Goal: Task Accomplishment & Management: Manage account settings

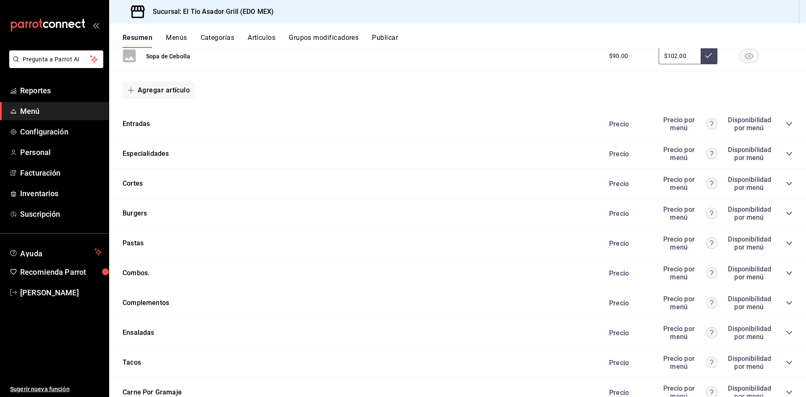
scroll to position [1386, 0]
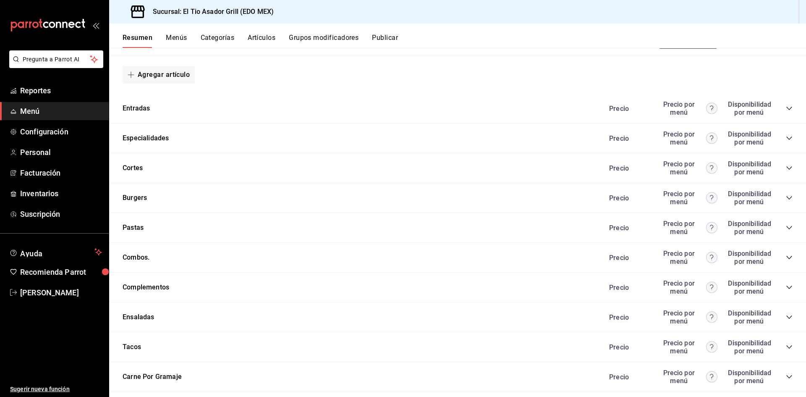
click at [150, 168] on div "[PERSON_NAME] Precio Precio por menú Disponibilidad por menú" at bounding box center [457, 168] width 697 height 30
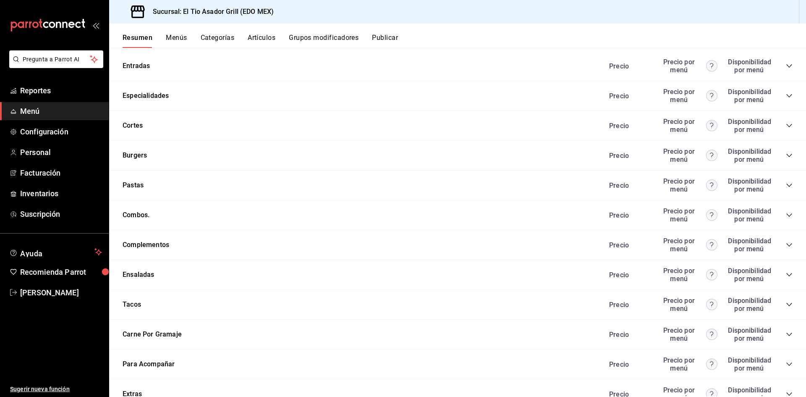
scroll to position [1413, 0]
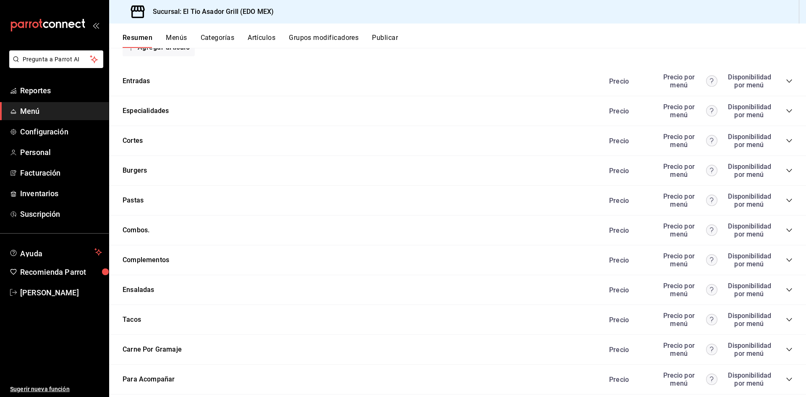
click at [147, 150] on div "[PERSON_NAME] Precio Precio por menú Disponibilidad por menú" at bounding box center [457, 141] width 697 height 30
click at [142, 139] on button "Cortes" at bounding box center [133, 141] width 20 height 10
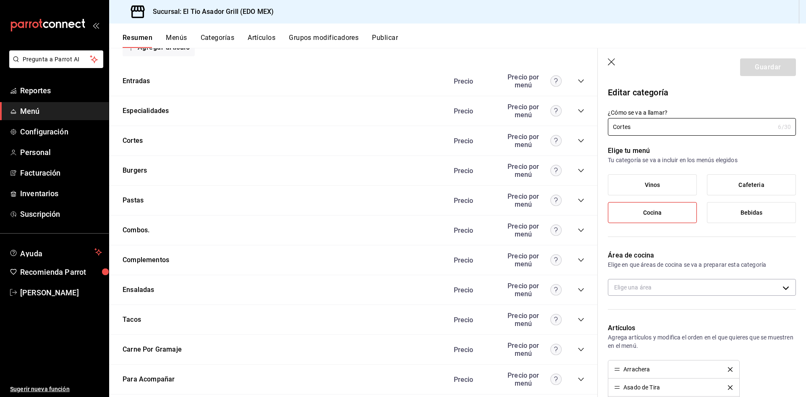
type input "3f1e6476-deaa-4f58-8084-c6518120ee68"
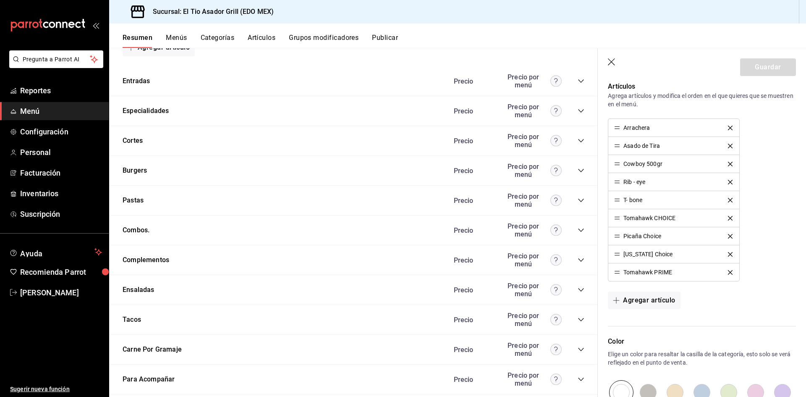
scroll to position [252, 0]
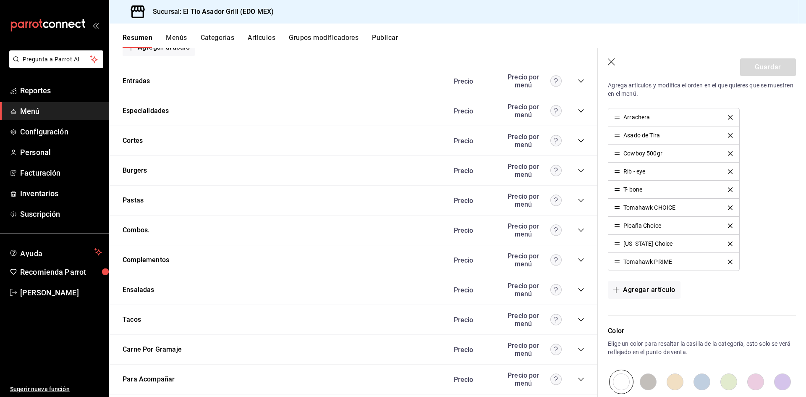
click at [645, 263] on div "Tomahawk PRIME" at bounding box center [648, 262] width 49 height 6
click at [651, 263] on div "Tomahawk PRIME" at bounding box center [648, 262] width 49 height 6
click at [646, 263] on div "Tomahawk PRIME" at bounding box center [648, 262] width 49 height 6
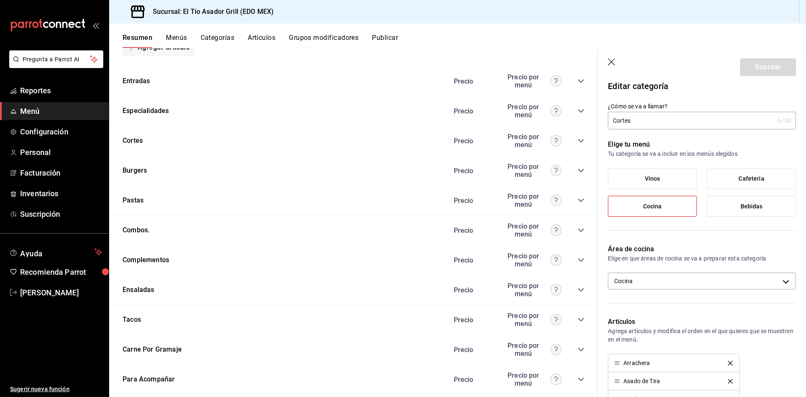
scroll to position [0, 0]
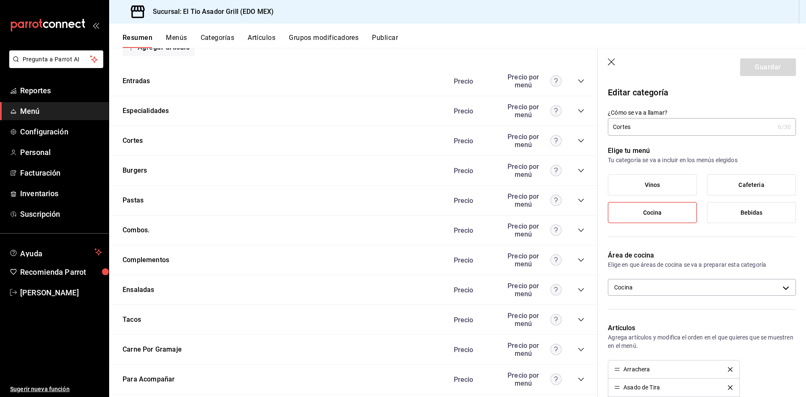
click at [181, 33] on div "Resumen Menús Categorías Artículos Grupos modificadores Publicar" at bounding box center [457, 36] width 697 height 24
click at [180, 37] on button "Menús" at bounding box center [176, 41] width 21 height 14
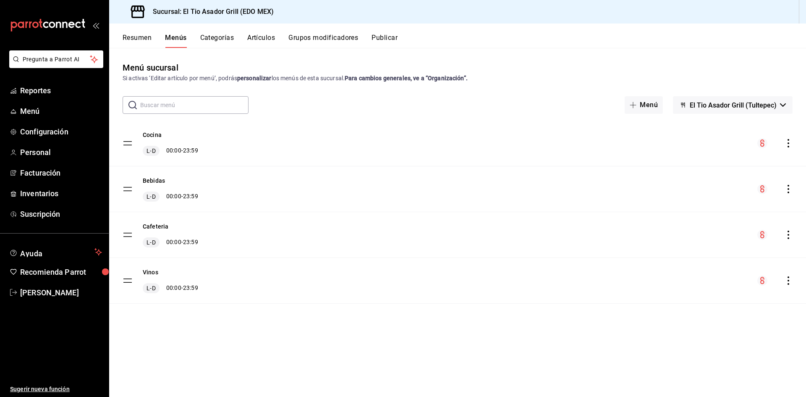
click at [259, 42] on button "Artículos" at bounding box center [261, 41] width 28 height 14
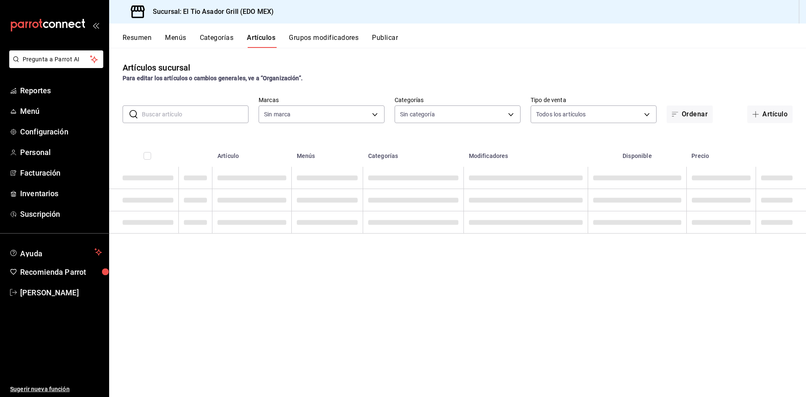
type input "b3a35fad-517b-4bc0-9bfa-f39d008e23c0"
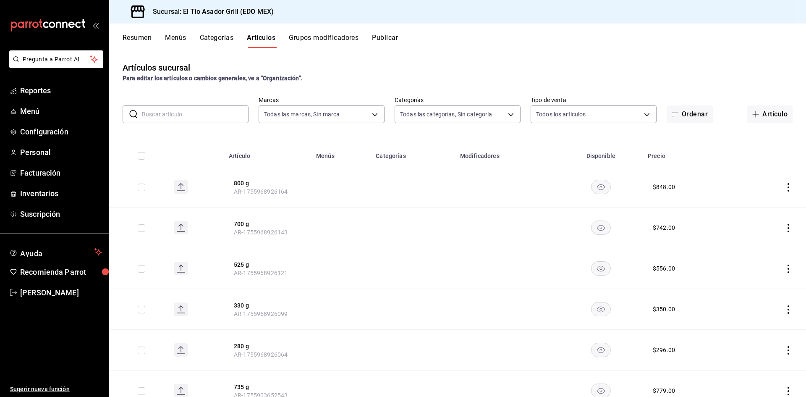
type input "2a3eda75-fbd1-44b0-92e5-ec455d167210,3a82cb98-6625-49b5-96ae-9f824f8f2fe0,4d12d…"
click at [48, 111] on span "Menú" at bounding box center [61, 110] width 82 height 11
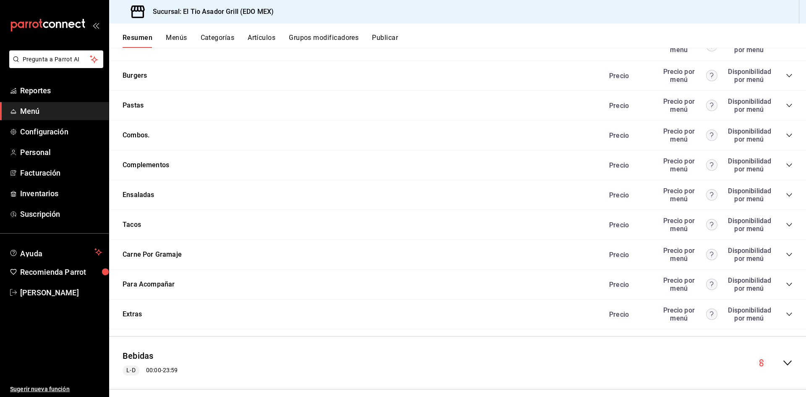
scroll to position [1470, 0]
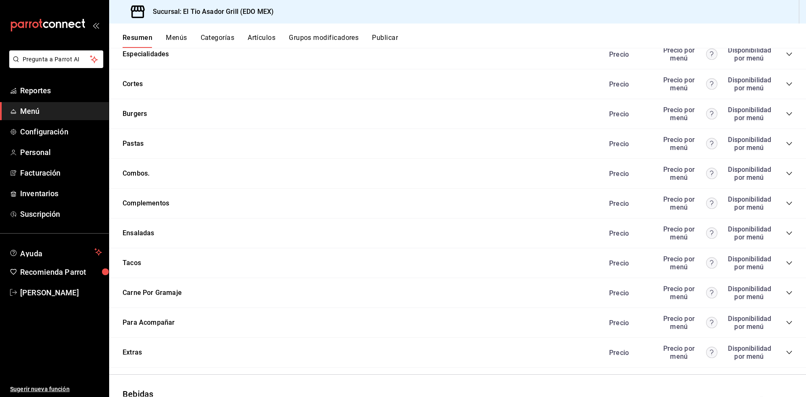
click at [786, 86] on icon "collapse-category-row" at bounding box center [789, 84] width 7 height 7
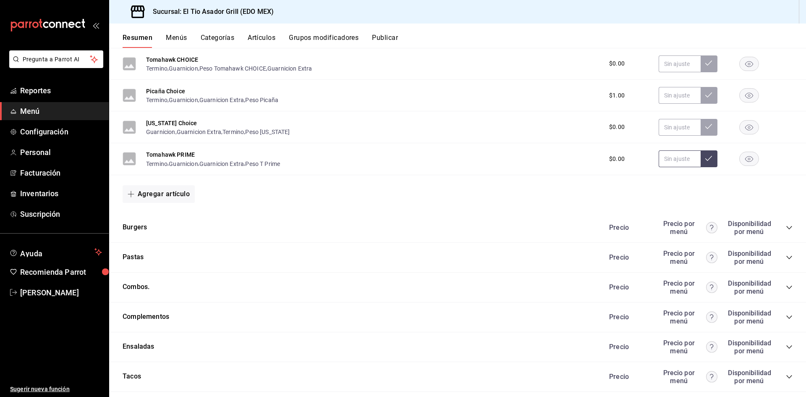
scroll to position [1638, 0]
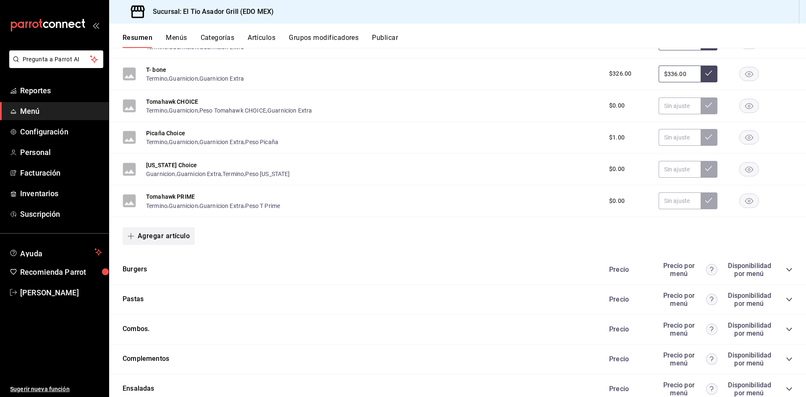
click at [145, 236] on button "Agregar artículo" at bounding box center [159, 236] width 72 height 18
click at [207, 209] on div at bounding box center [403, 198] width 806 height 397
click at [685, 204] on input "text" at bounding box center [680, 200] width 42 height 17
type input "$1.00"
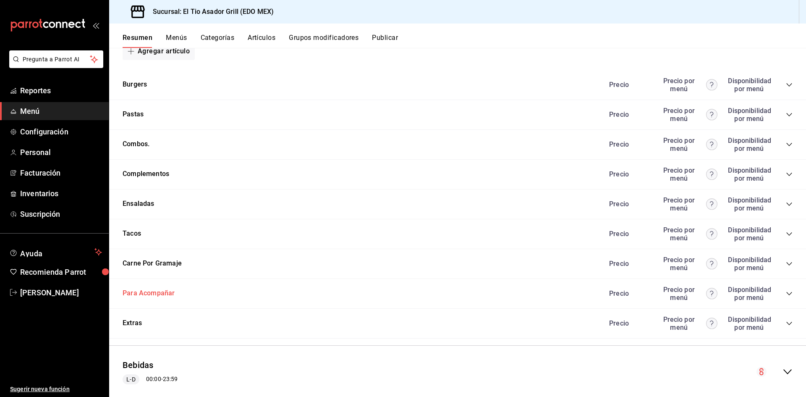
scroll to position [1848, 0]
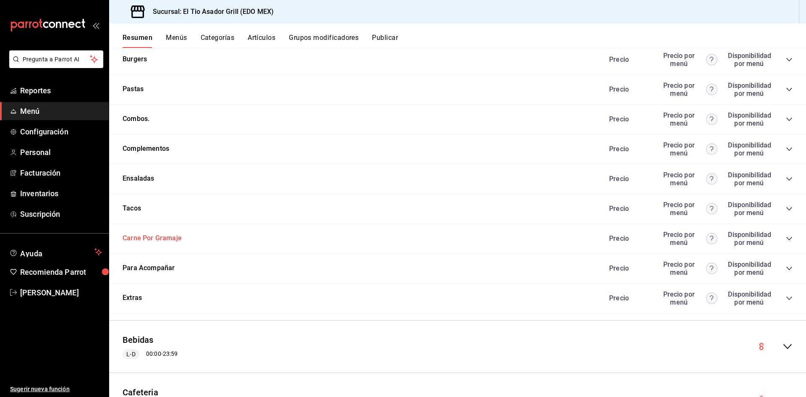
click at [159, 239] on button "Carne Por Gramaje" at bounding box center [152, 239] width 59 height 10
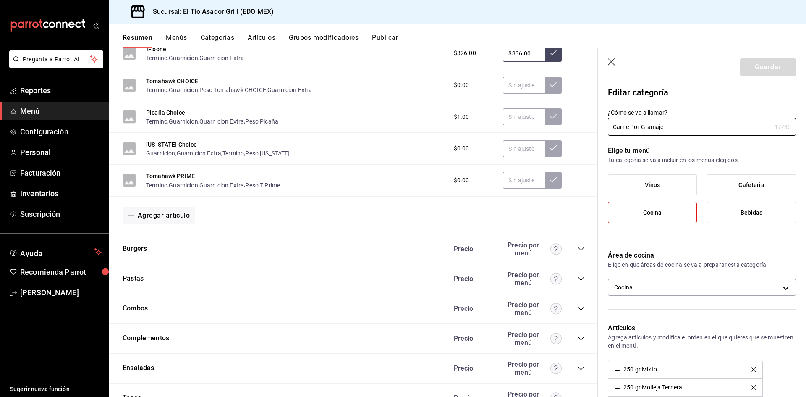
scroll to position [1638, 0]
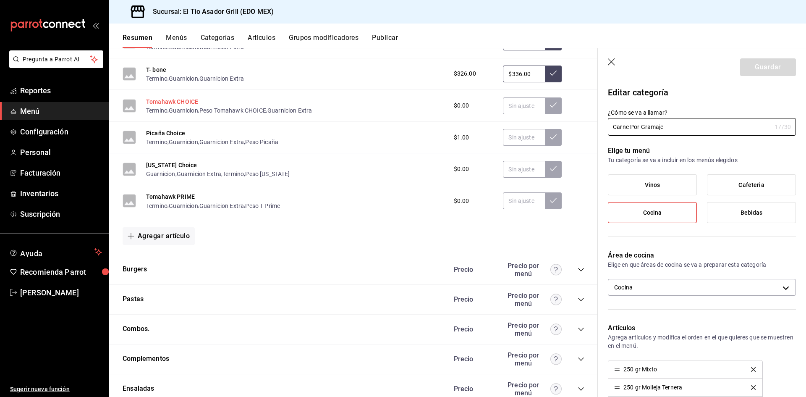
click at [176, 103] on button "Tomahawk CHOICE" at bounding box center [172, 101] width 52 height 8
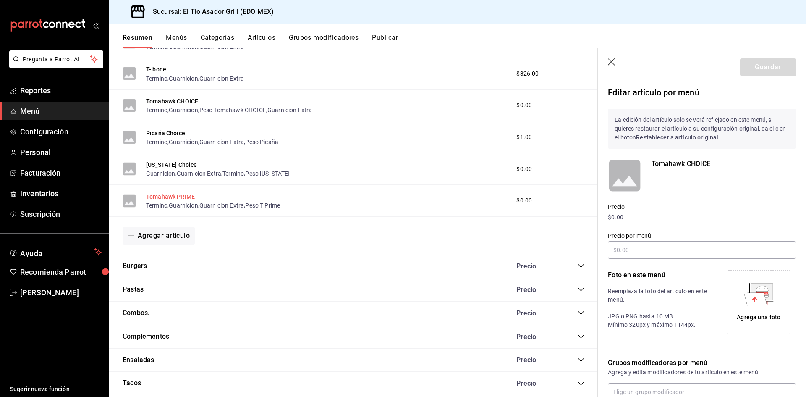
click at [177, 197] on button "Tomahawk PRIME" at bounding box center [170, 196] width 49 height 8
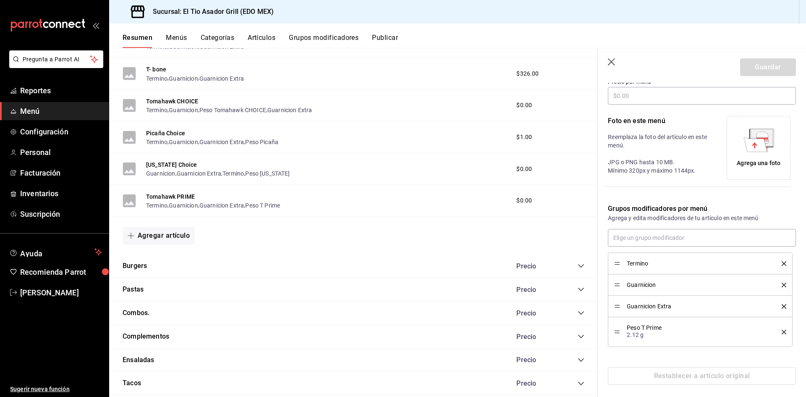
scroll to position [159, 0]
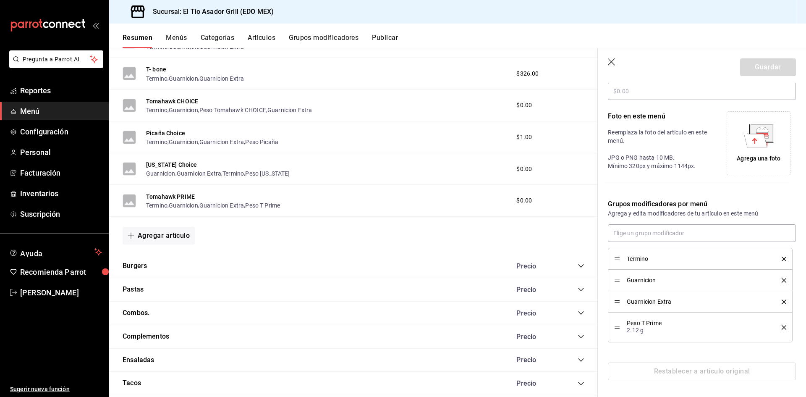
click at [733, 330] on p "2.12 g" at bounding box center [698, 330] width 142 height 8
click at [636, 326] on span "Peso T Prime" at bounding box center [698, 323] width 142 height 6
click at [640, 331] on p "2.12 g" at bounding box center [698, 330] width 142 height 8
click at [660, 303] on span "Guarnicion Extra" at bounding box center [698, 302] width 142 height 6
click at [648, 281] on span "Guarnicion" at bounding box center [698, 280] width 142 height 6
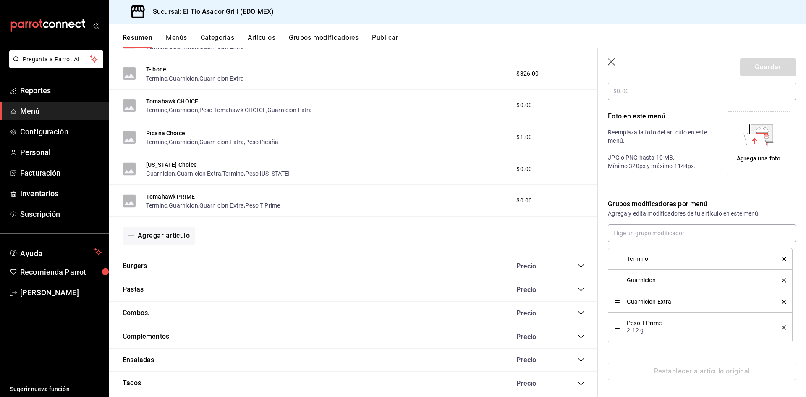
click at [641, 256] on span "Termino" at bounding box center [698, 259] width 142 height 6
click at [180, 42] on button "Menús" at bounding box center [176, 41] width 21 height 14
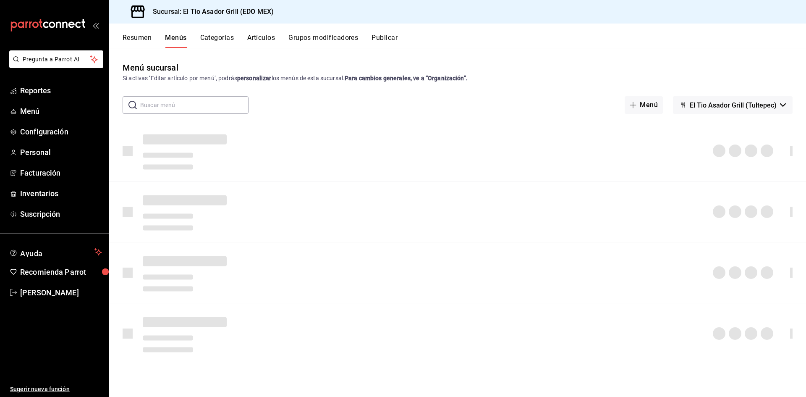
click at [341, 39] on button "Grupos modificadores" at bounding box center [324, 41] width 70 height 14
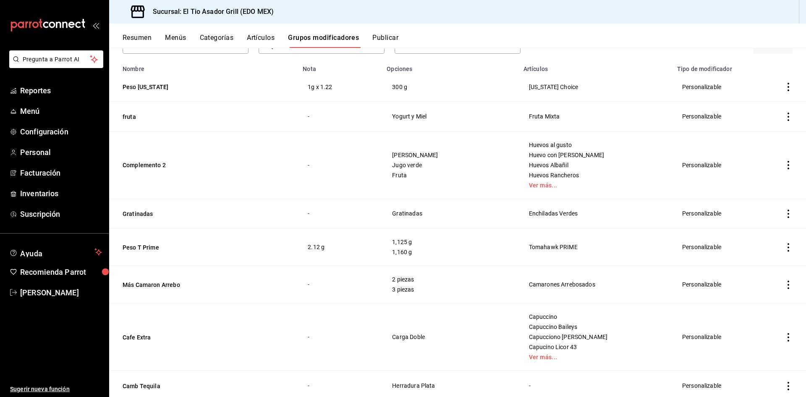
scroll to position [126, 0]
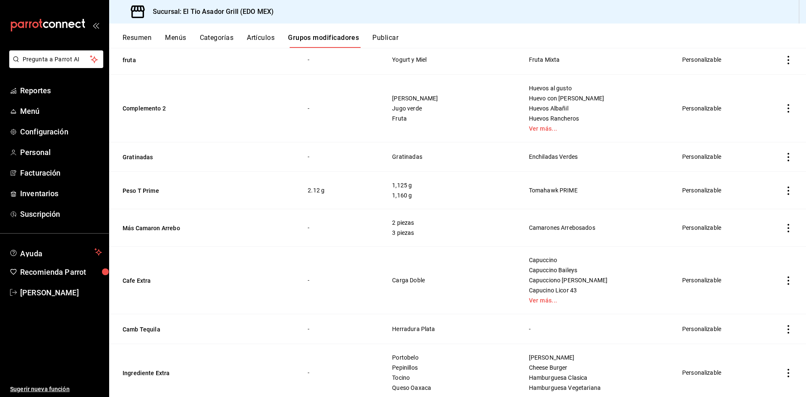
click at [786, 190] on icon "actions" at bounding box center [789, 190] width 8 height 8
click at [221, 178] on div at bounding box center [403, 198] width 806 height 397
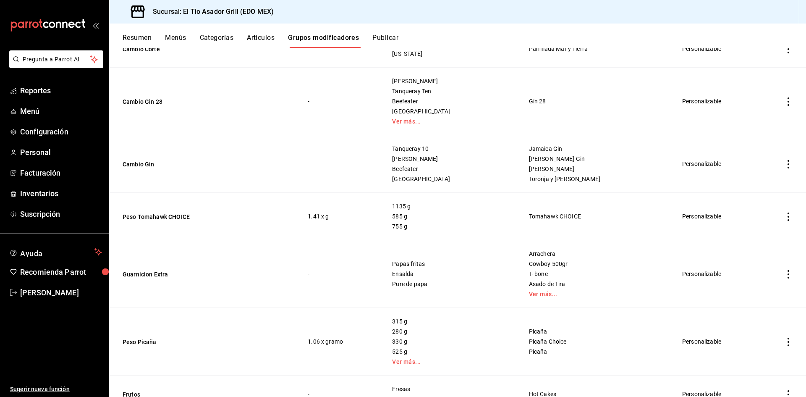
scroll to position [504, 0]
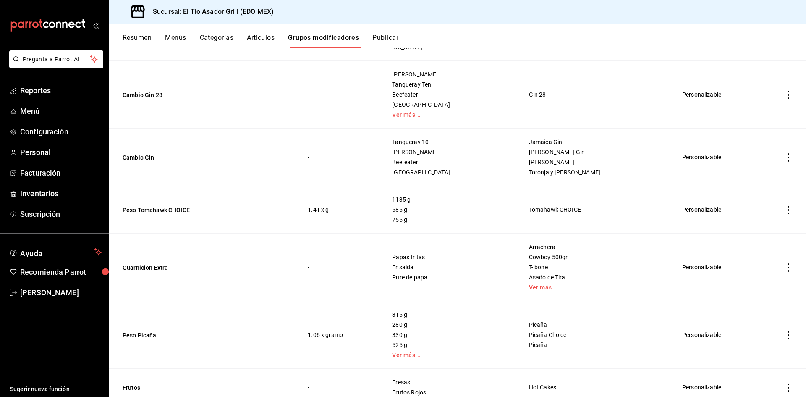
click at [785, 210] on icon "actions" at bounding box center [789, 210] width 8 height 8
click at [748, 228] on span "Editar" at bounding box center [757, 228] width 22 height 9
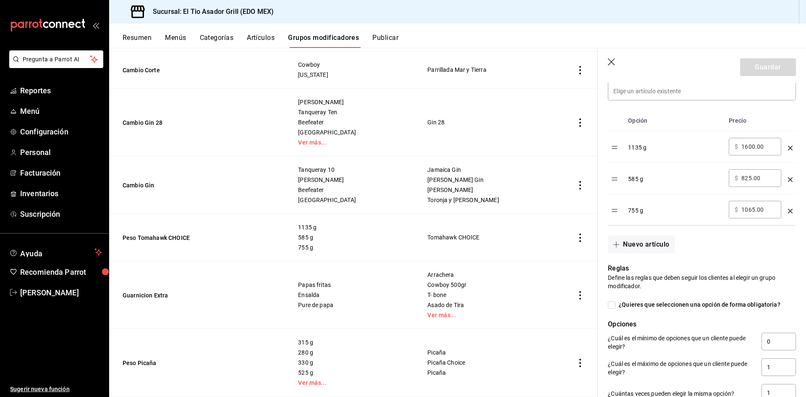
scroll to position [252, 0]
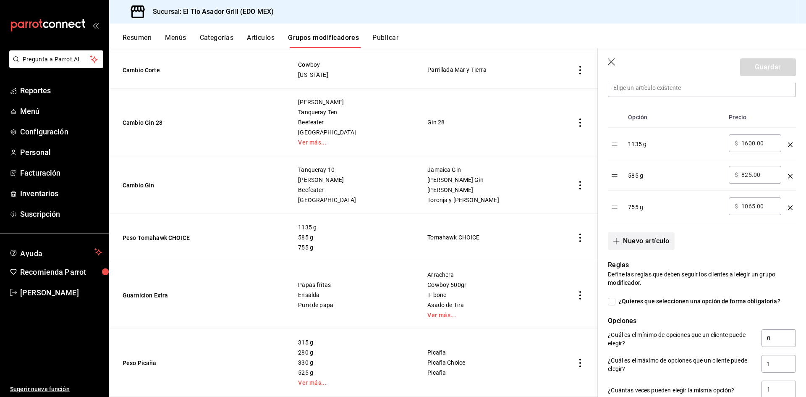
click at [650, 237] on button "Nuevo artículo" at bounding box center [641, 241] width 66 height 18
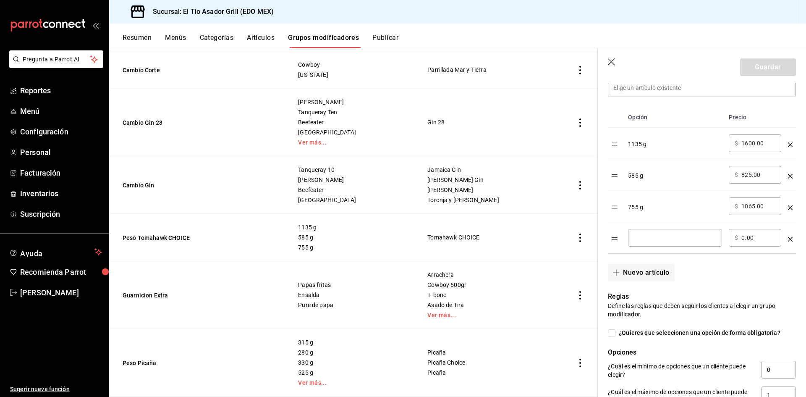
click at [690, 238] on input "optionsTable" at bounding box center [675, 238] width 82 height 8
type input "1000"
click at [760, 241] on input "0.00" at bounding box center [759, 238] width 34 height 8
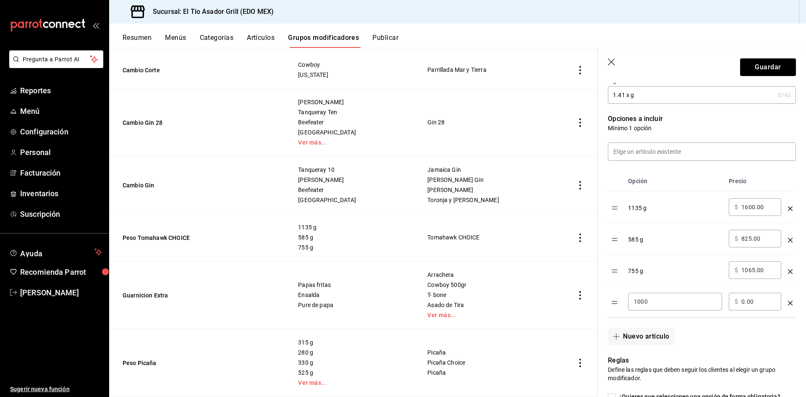
scroll to position [210, 0]
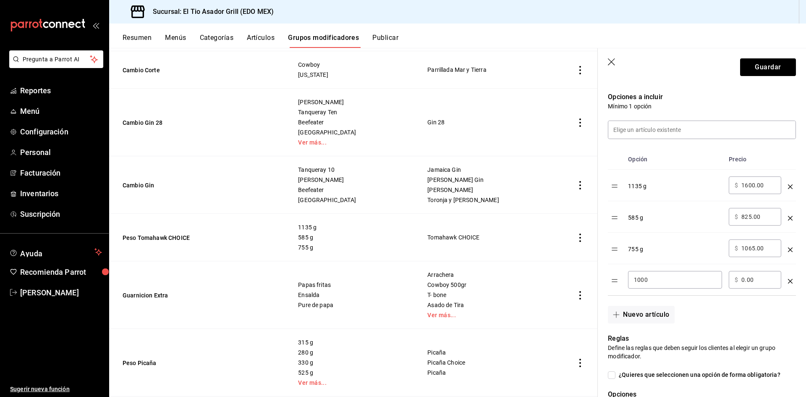
click at [760, 282] on input "0.00" at bounding box center [759, 280] width 34 height 8
click at [743, 281] on input "0.00" at bounding box center [759, 280] width 34 height 8
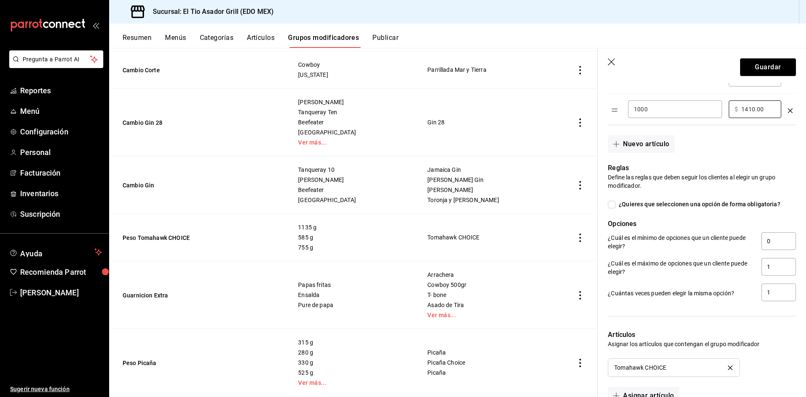
scroll to position [320, 0]
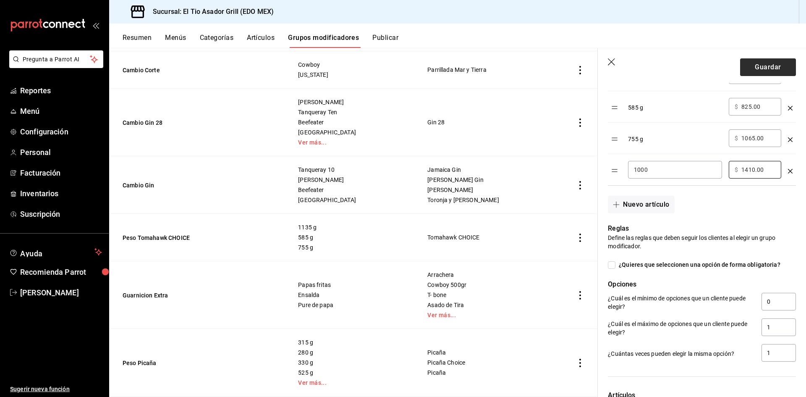
type input "1410.00"
click at [770, 62] on button "Guardar" at bounding box center [768, 67] width 56 height 18
